Goal: Ask a question

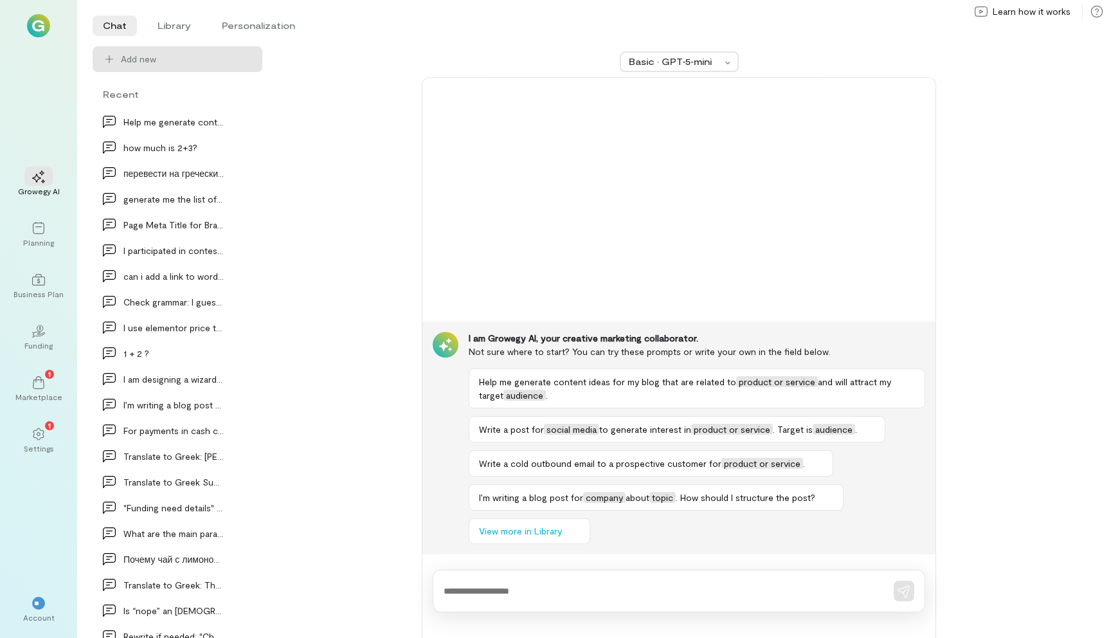
click at [636, 579] on div at bounding box center [679, 591] width 492 height 42
click at [618, 598] on div at bounding box center [679, 591] width 492 height 42
click at [638, 600] on div at bounding box center [679, 591] width 492 height 42
click at [647, 595] on textarea at bounding box center [661, 590] width 435 height 13
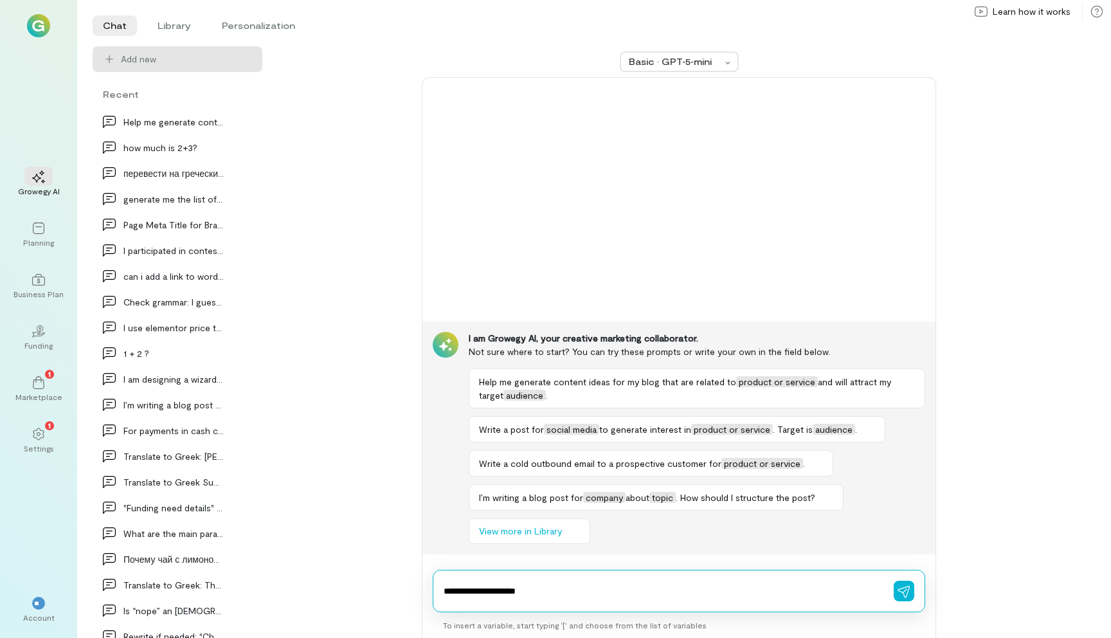
type textarea "**********"
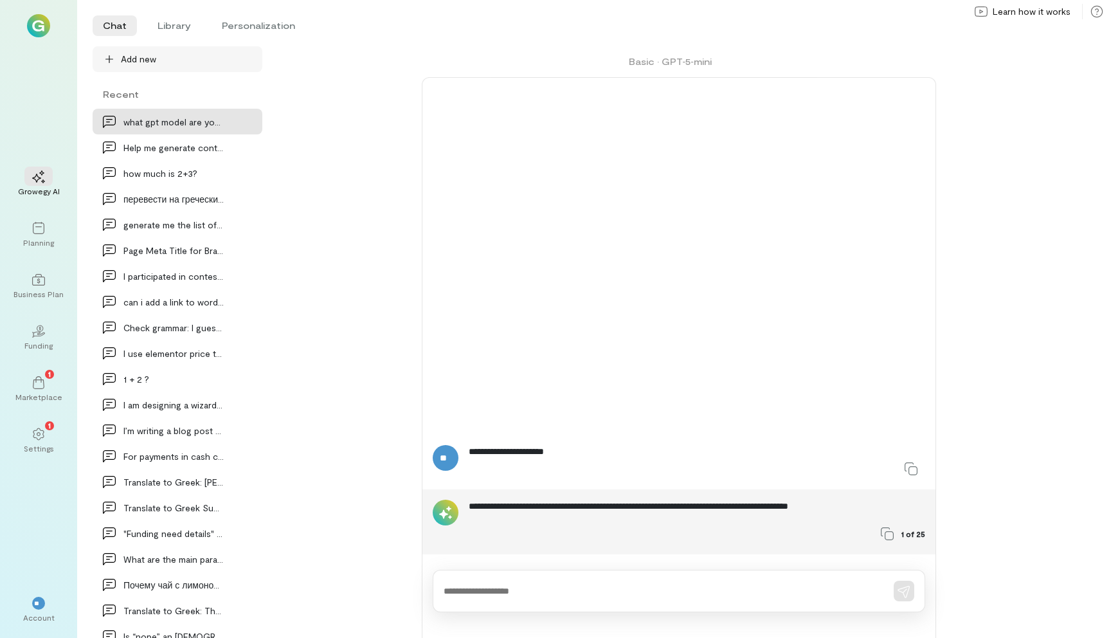
click at [120, 58] on div "Add new" at bounding box center [177, 59] width 149 height 13
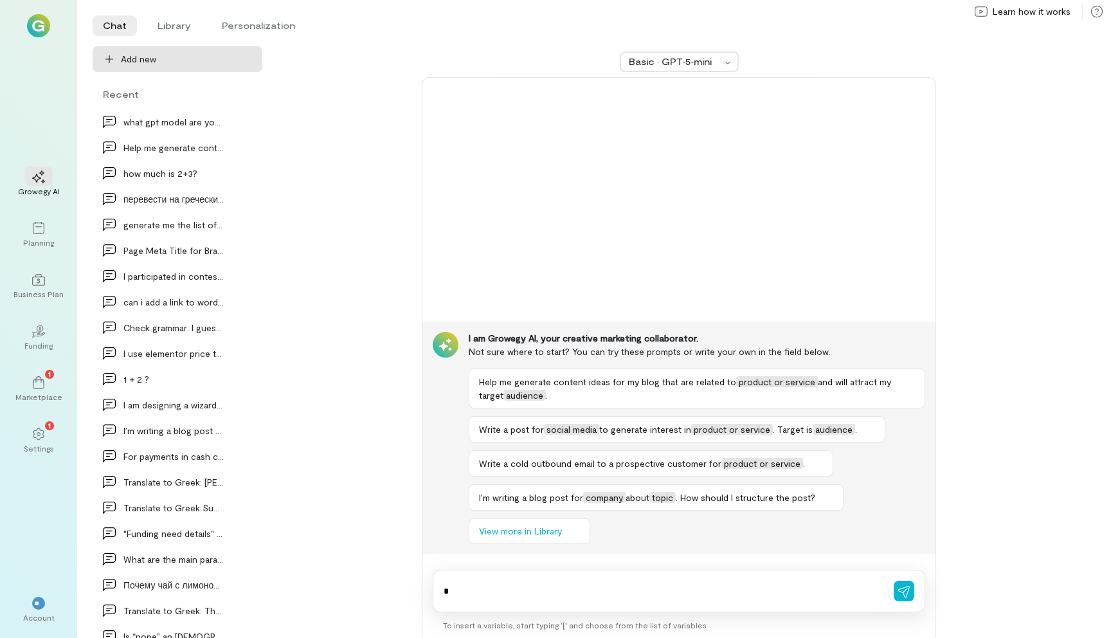
type textarea "*"
